Goal: Transaction & Acquisition: Purchase product/service

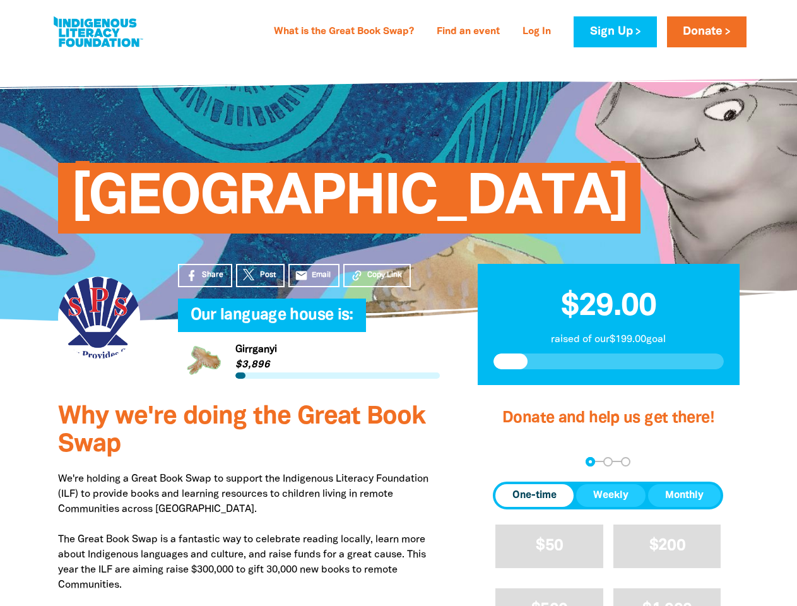
click at [398, 283] on div "[GEOGRAPHIC_DATA]" at bounding box center [398, 189] width 719 height 188
click at [377, 281] on span "Copy Link" at bounding box center [384, 274] width 35 height 11
click at [510, 466] on div "arrow_back Back Step 1 Step 2 Step 3" at bounding box center [608, 461] width 230 height 9
click at [590, 463] on div "Navigate to step 1 of 3 to enter your donation amount" at bounding box center [590, 461] width 3 height 3
click at [534, 503] on span "One-time" at bounding box center [534, 495] width 44 height 15
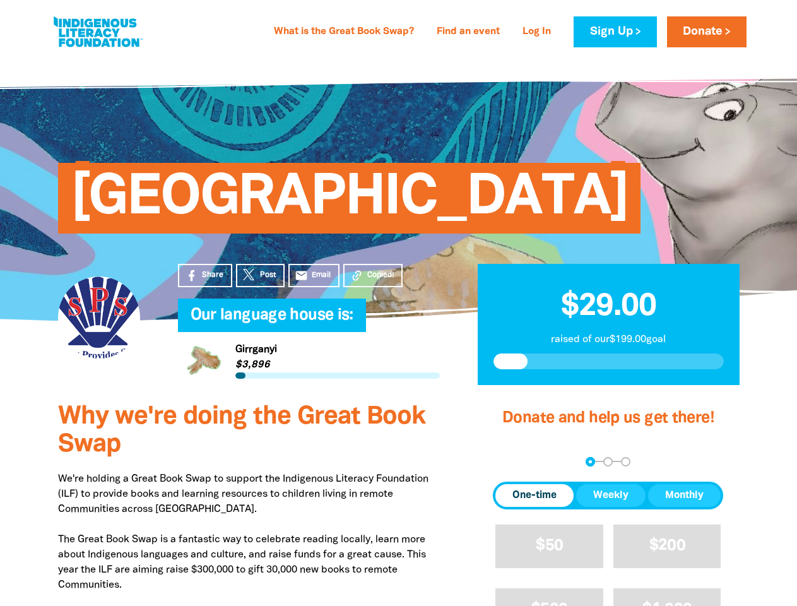
click at [611, 503] on span "Weekly" at bounding box center [610, 495] width 35 height 15
click at [684, 503] on span "Monthly" at bounding box center [684, 495] width 38 height 15
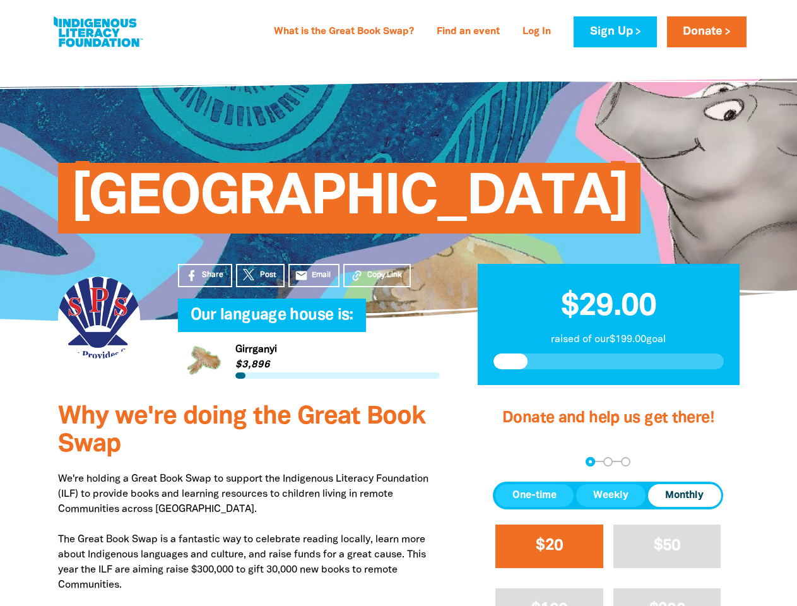
click at [549, 568] on button "$20" at bounding box center [549, 546] width 108 height 44
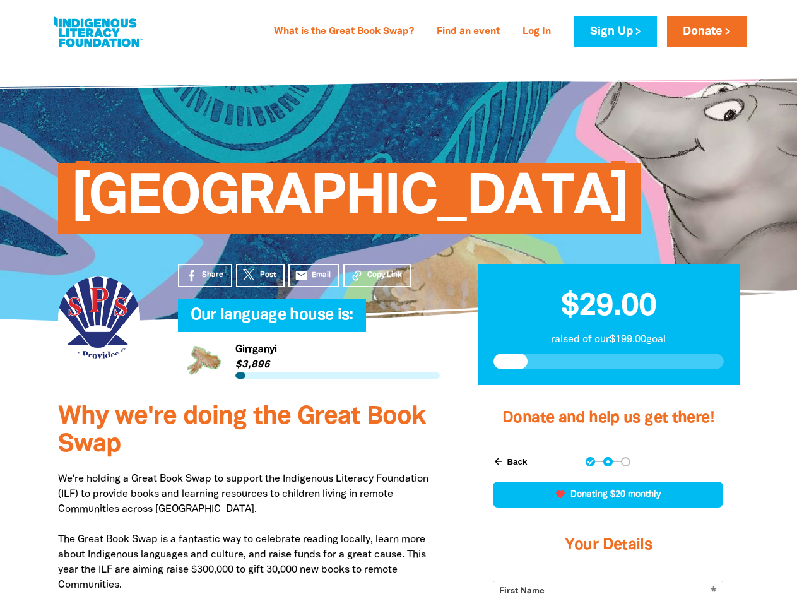
scroll to position [360, 0]
